Goal: Transaction & Acquisition: Purchase product/service

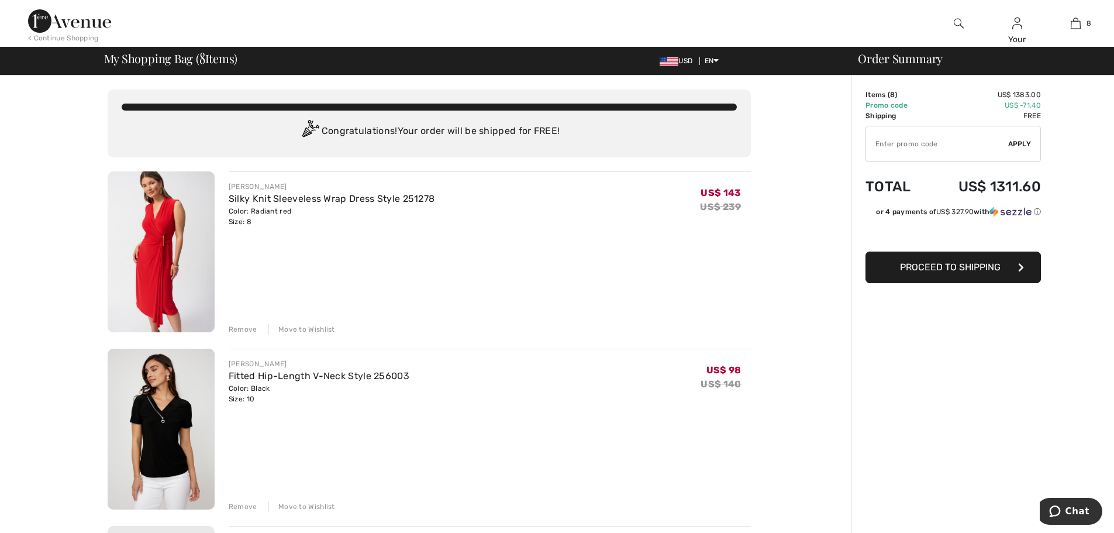
click at [917, 144] on input "TEXT" at bounding box center [937, 143] width 142 height 35
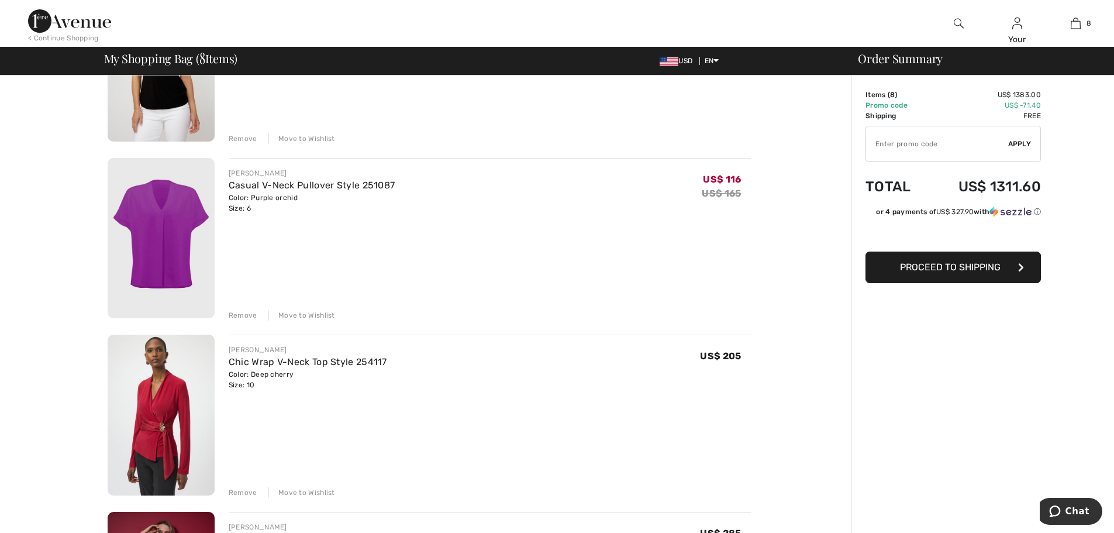
scroll to position [409, 0]
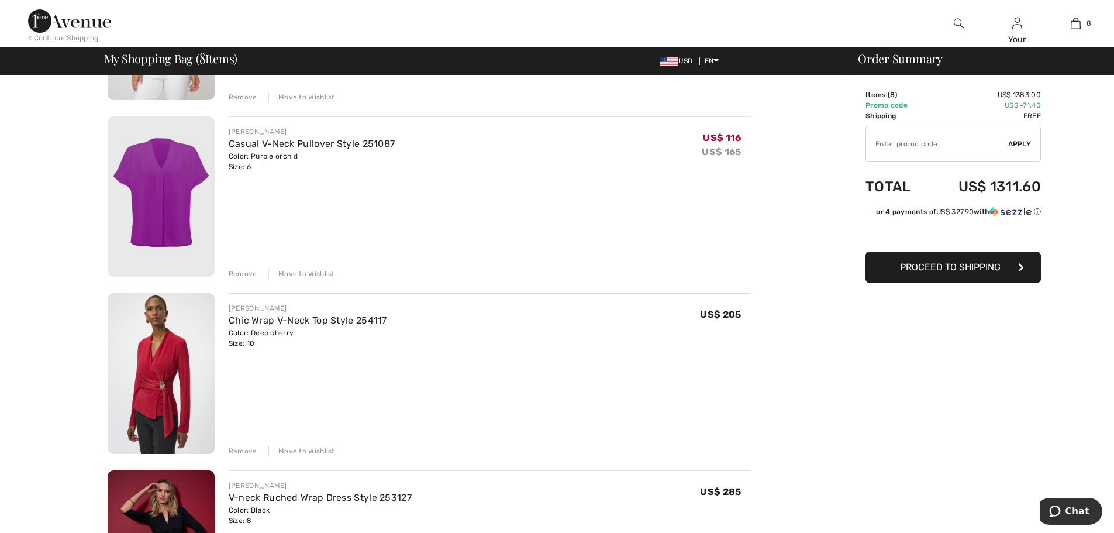
click at [314, 275] on div "Move to Wishlist" at bounding box center [301, 273] width 67 height 11
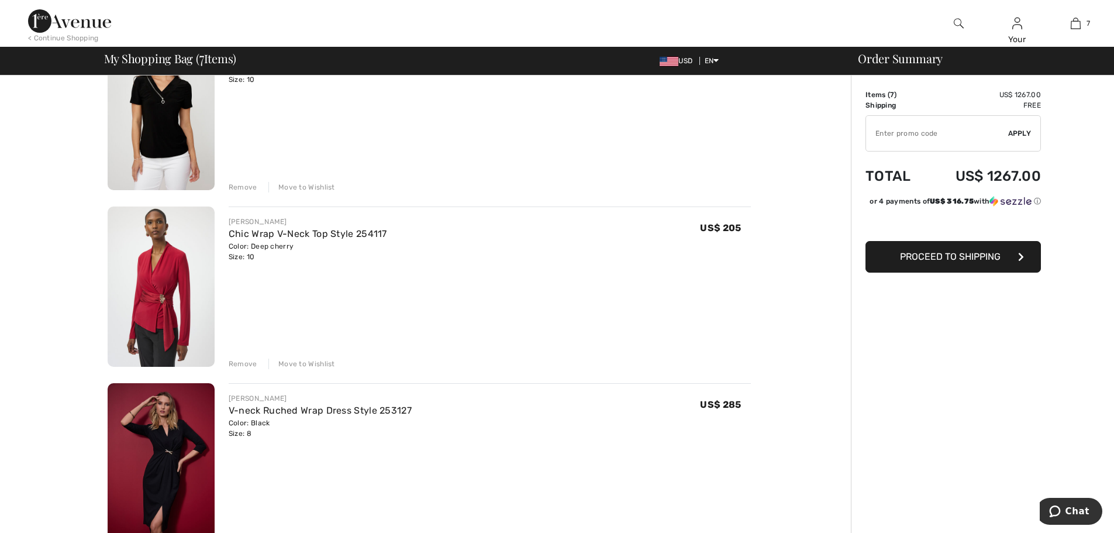
scroll to position [292, 0]
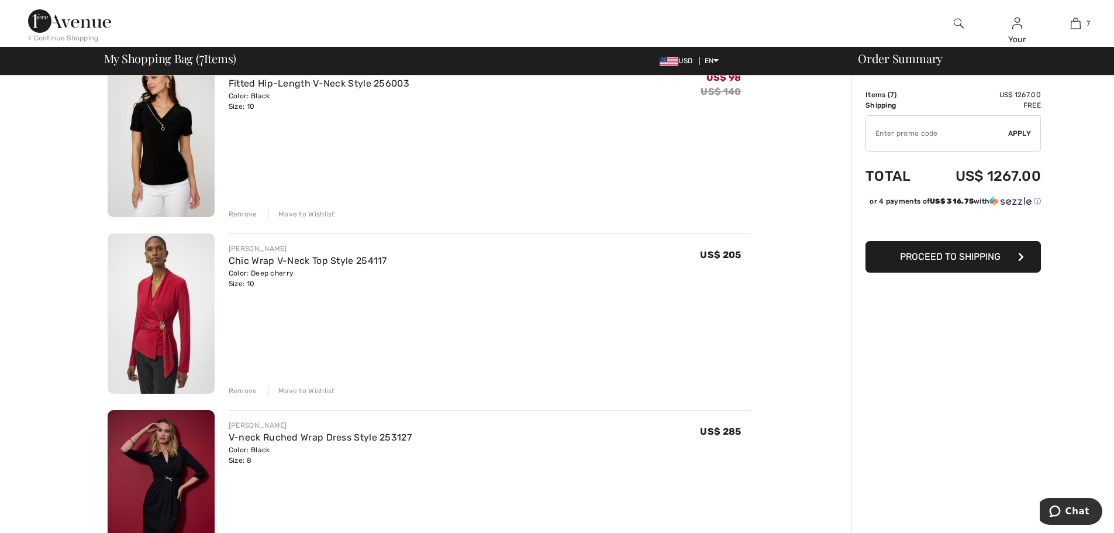
drag, startPoint x: 317, startPoint y: 214, endPoint x: 334, endPoint y: 212, distance: 17.0
click at [317, 214] on div "Move to Wishlist" at bounding box center [301, 214] width 67 height 11
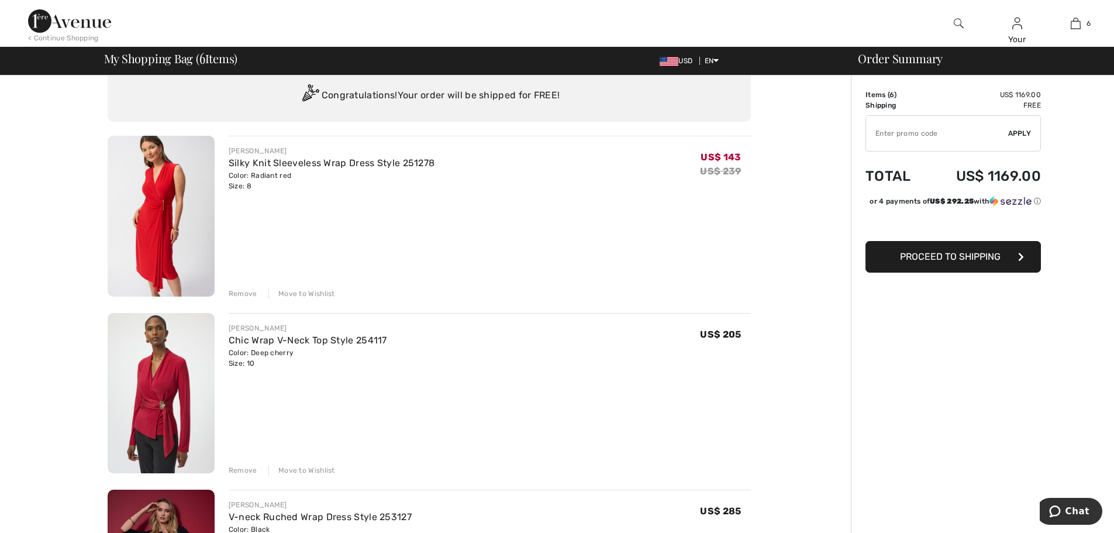
scroll to position [0, 0]
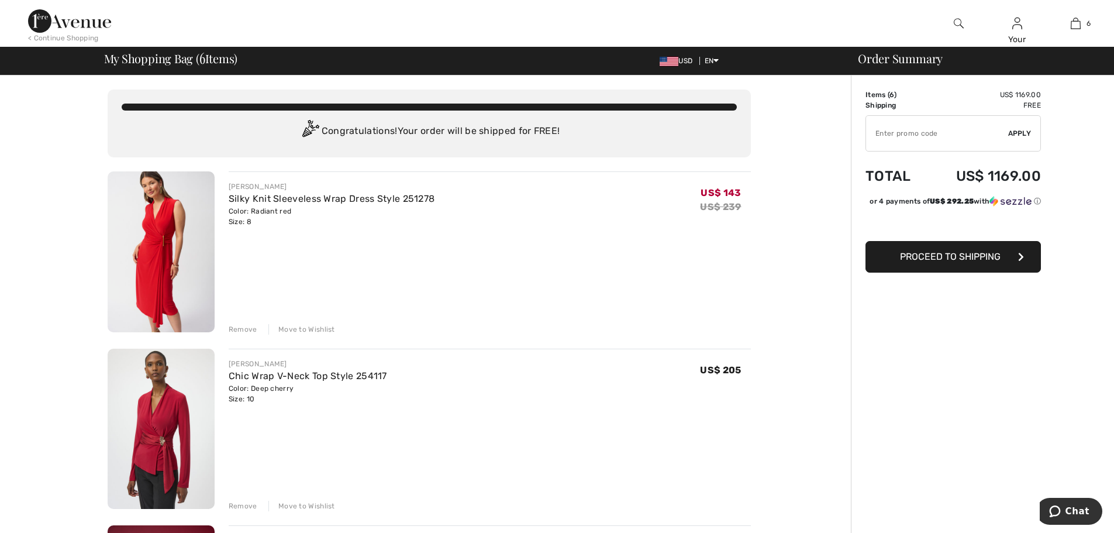
drag, startPoint x: 305, startPoint y: 327, endPoint x: 331, endPoint y: 318, distance: 27.9
click at [306, 326] on div "Move to Wishlist" at bounding box center [301, 329] width 67 height 11
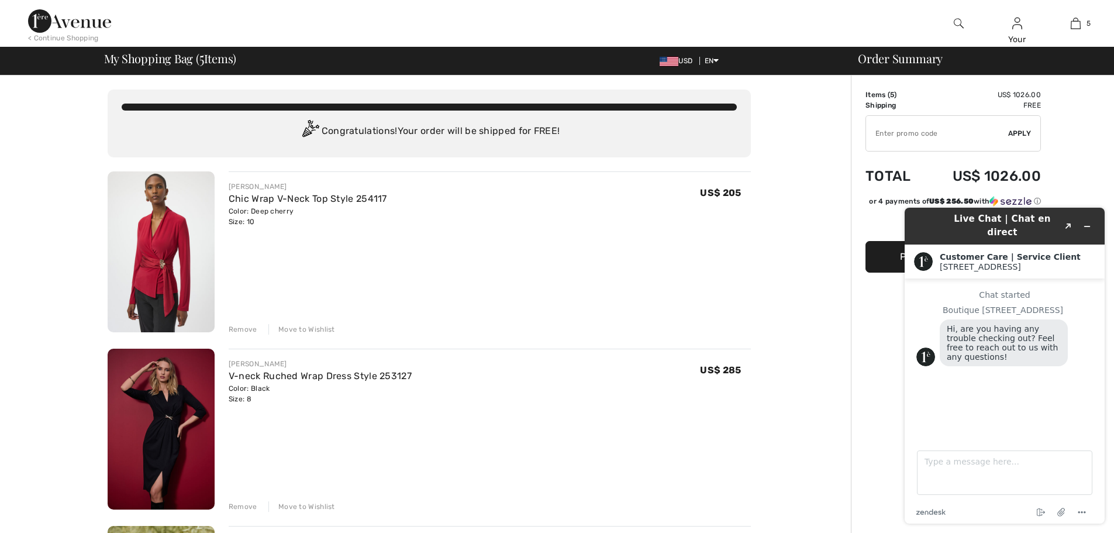
click at [65, 36] on div "< Continue Shopping" at bounding box center [63, 38] width 71 height 11
click at [92, 19] on img at bounding box center [69, 20] width 83 height 23
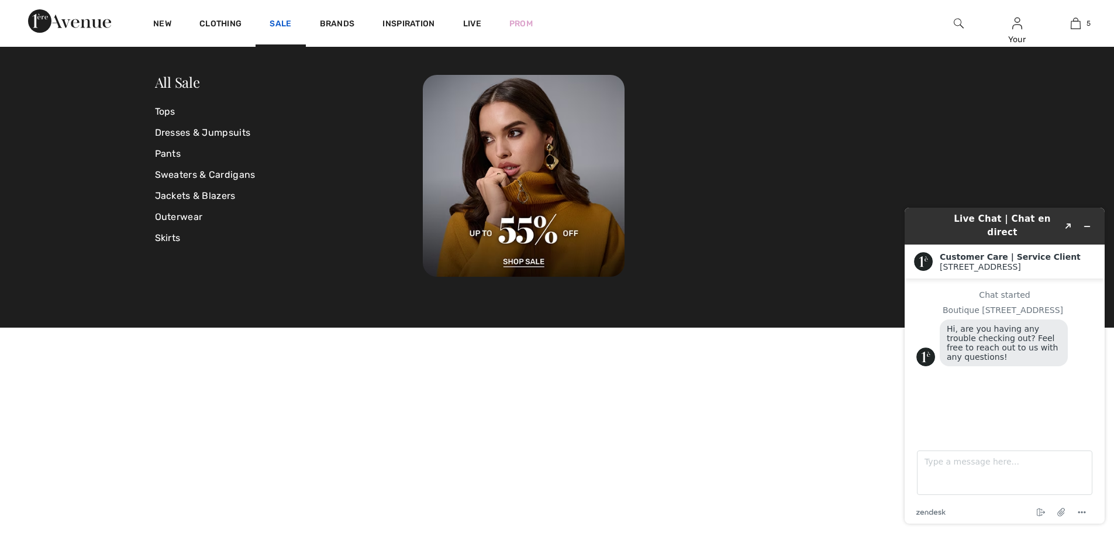
click at [281, 26] on link "Sale" at bounding box center [281, 25] width 22 height 12
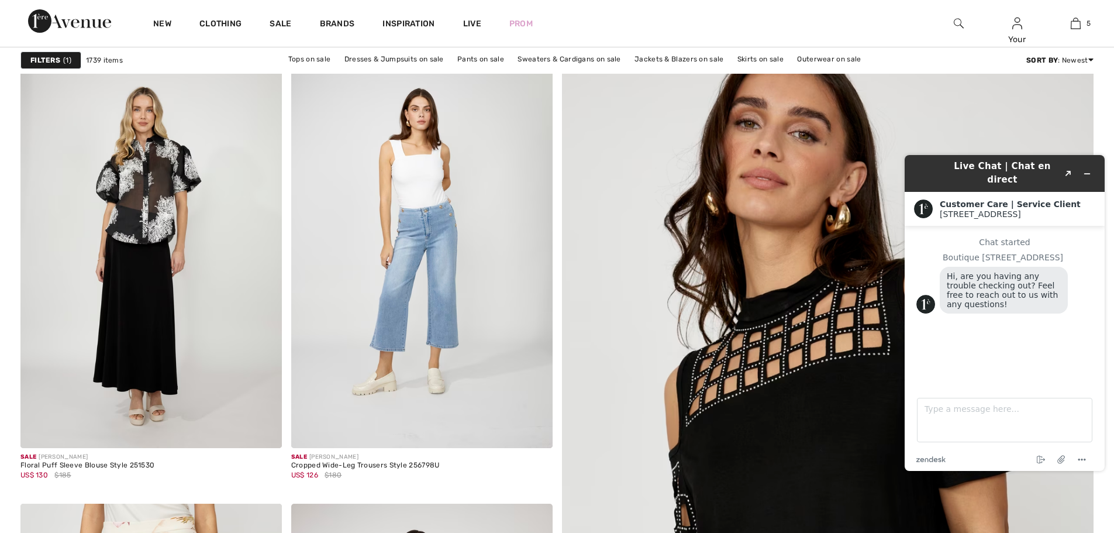
scroll to position [175, 0]
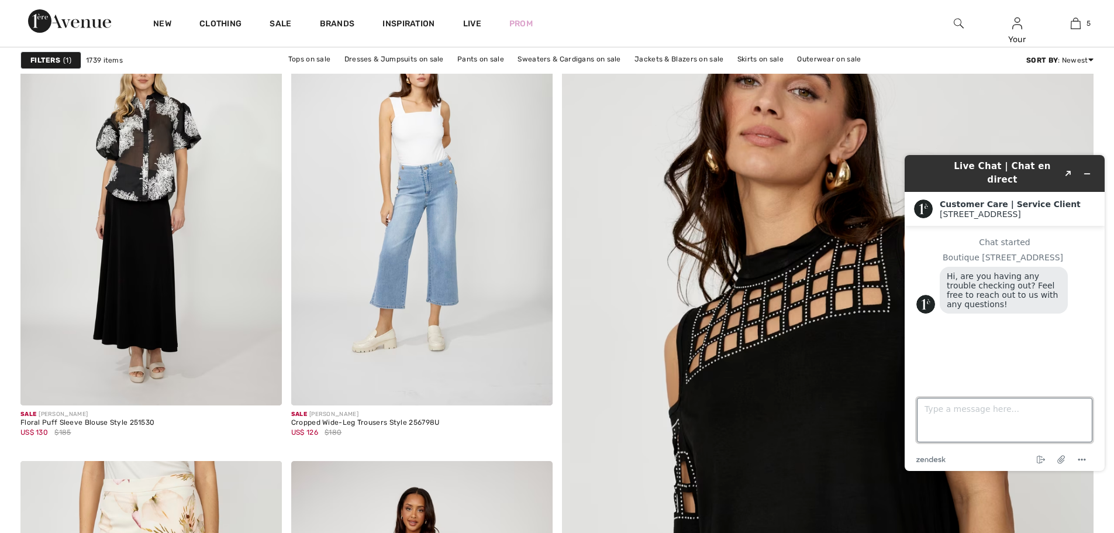
click at [991, 416] on textarea "Type a message here..." at bounding box center [1004, 420] width 175 height 44
type textarea "hi! i didn't get to buy my stuff yesterday and just found out your sale ended"
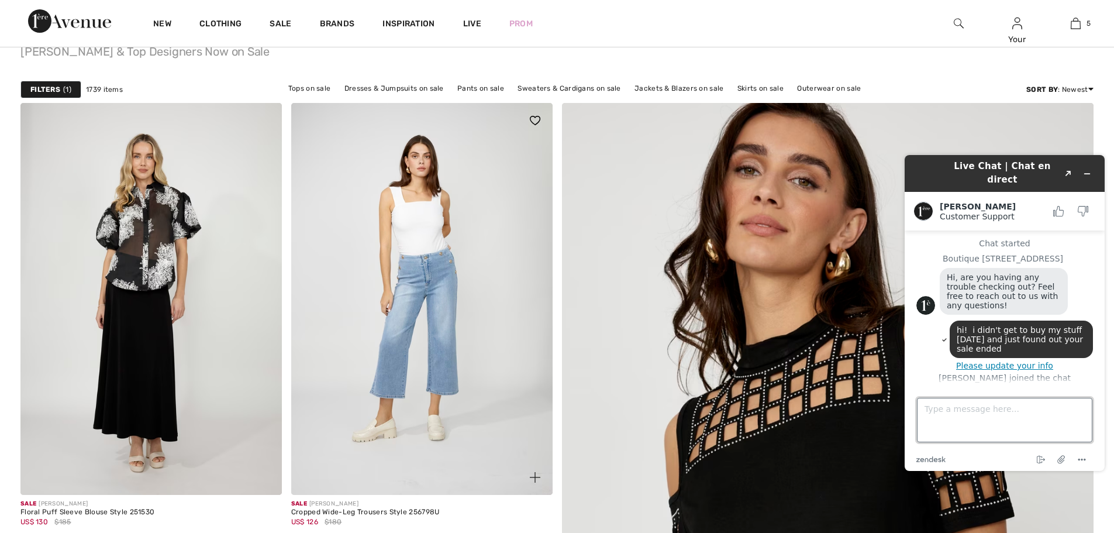
scroll to position [0, 0]
